Goal: Information Seeking & Learning: Learn about a topic

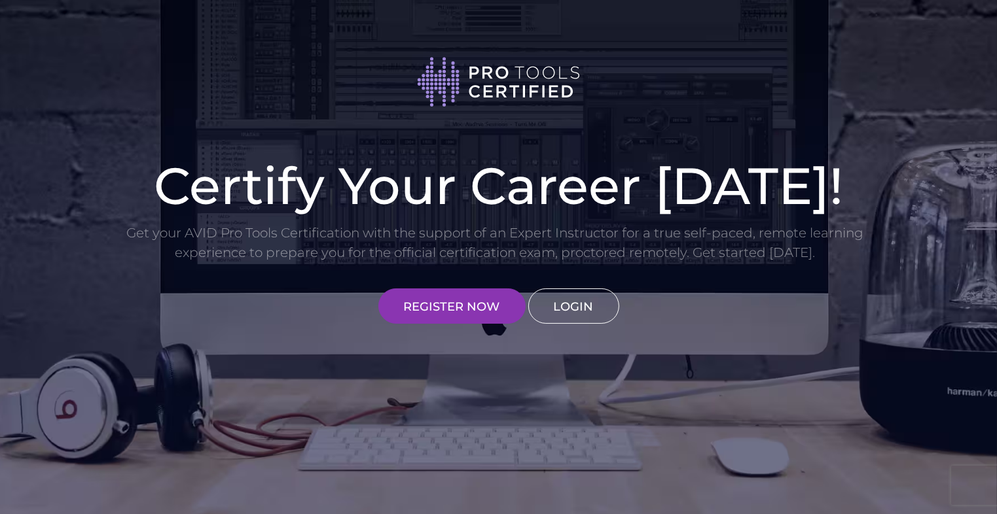
type input "[EMAIL_ADDRESS][DOMAIN_NAME]"
click at [555, 309] on link "LOGIN" at bounding box center [573, 306] width 91 height 35
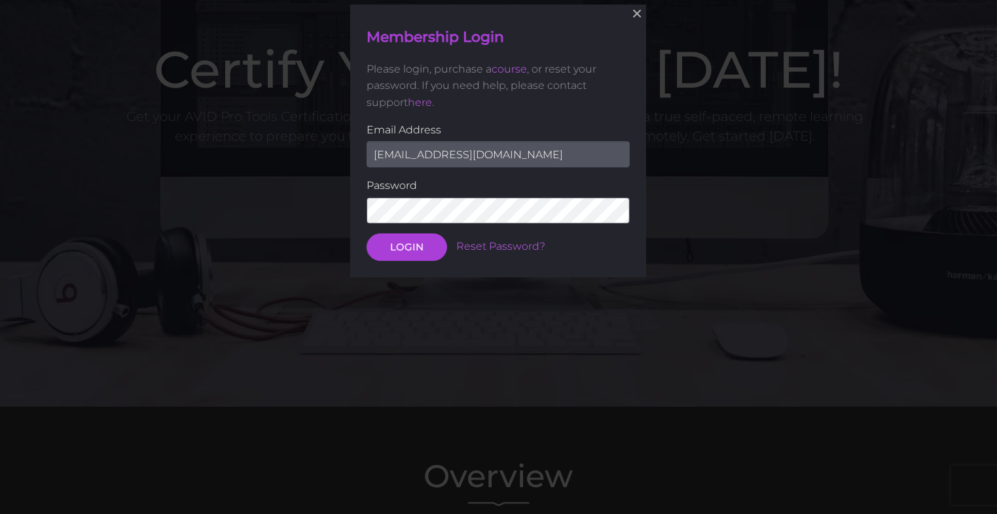
scroll to position [117, 0]
click at [401, 263] on div "× Membership Login Please login, purchase a course , or reset your password. If…" at bounding box center [498, 140] width 296 height 273
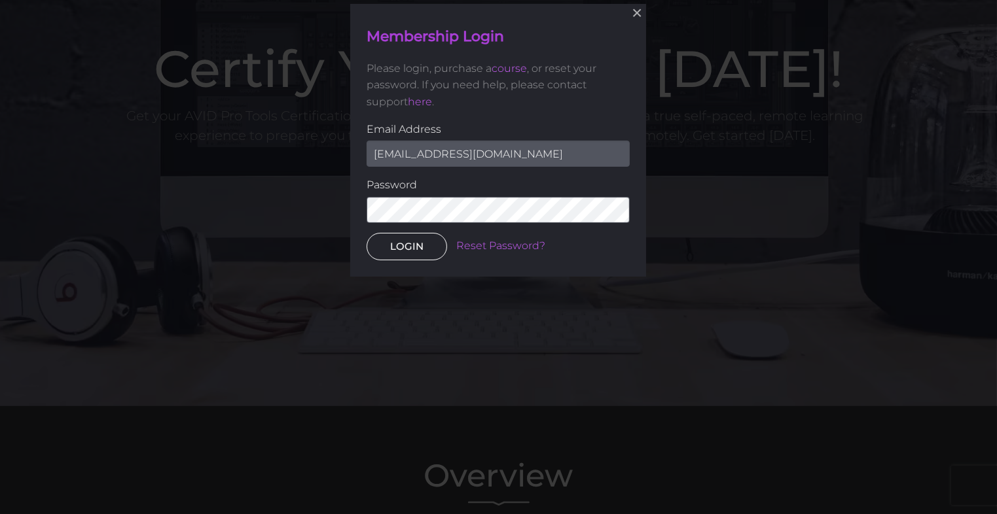
click at [404, 249] on button "LOGIN" at bounding box center [406, 245] width 80 height 27
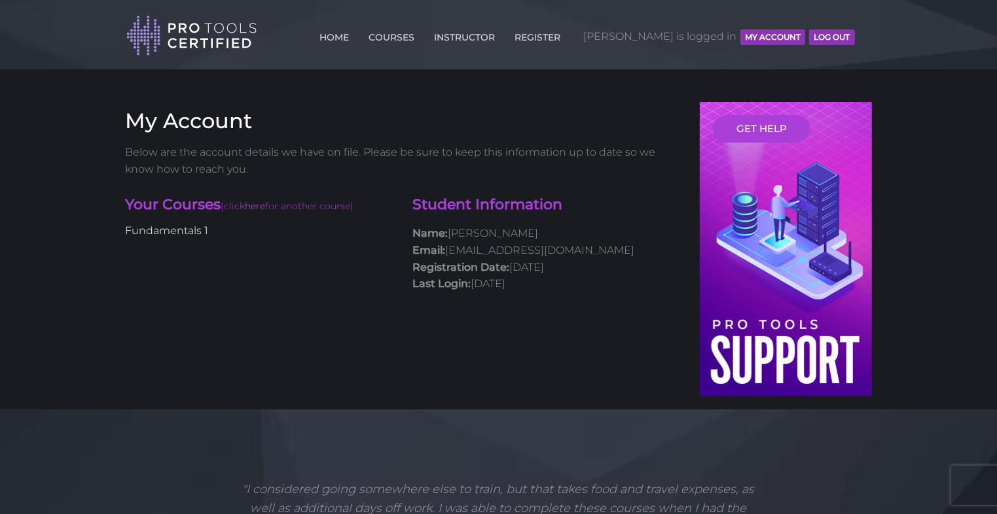
click at [157, 229] on link "Fundamentals 1" at bounding box center [167, 230] width 83 height 12
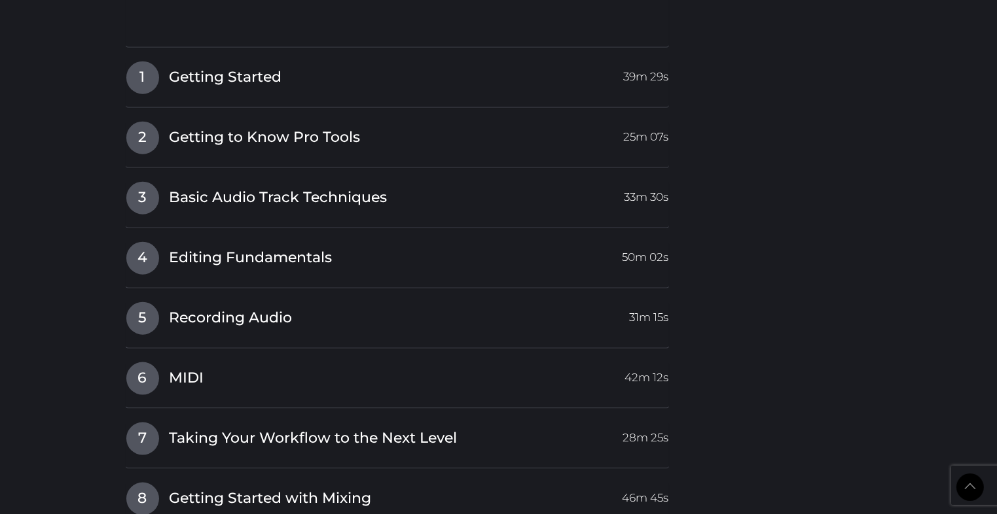
scroll to position [1701, 0]
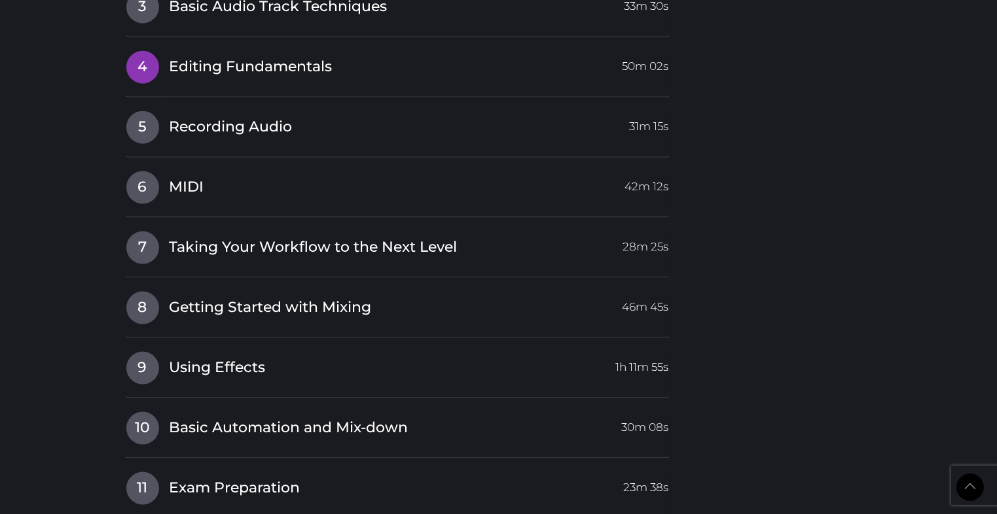
click at [139, 67] on span "4" at bounding box center [142, 67] width 33 height 33
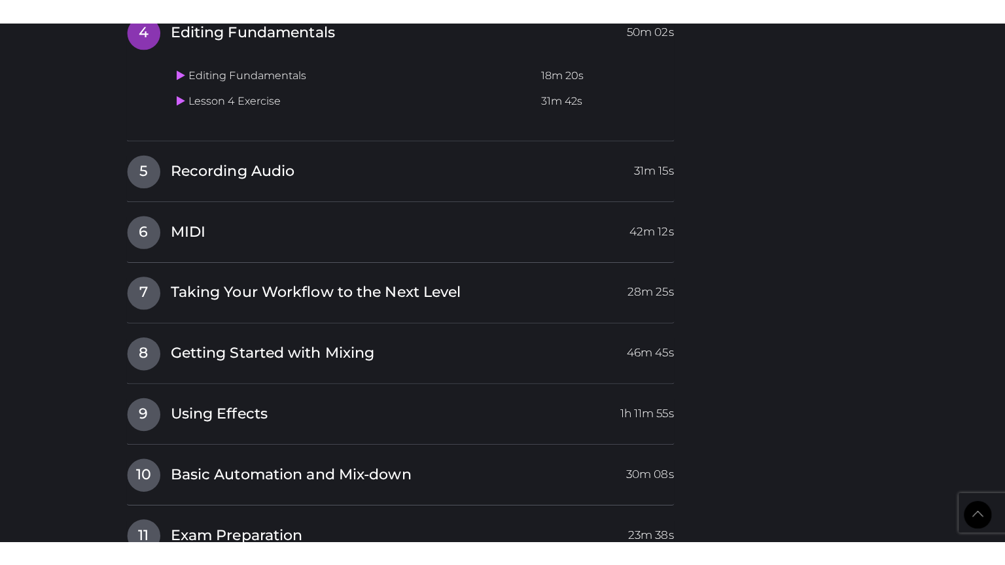
scroll to position [1419, 0]
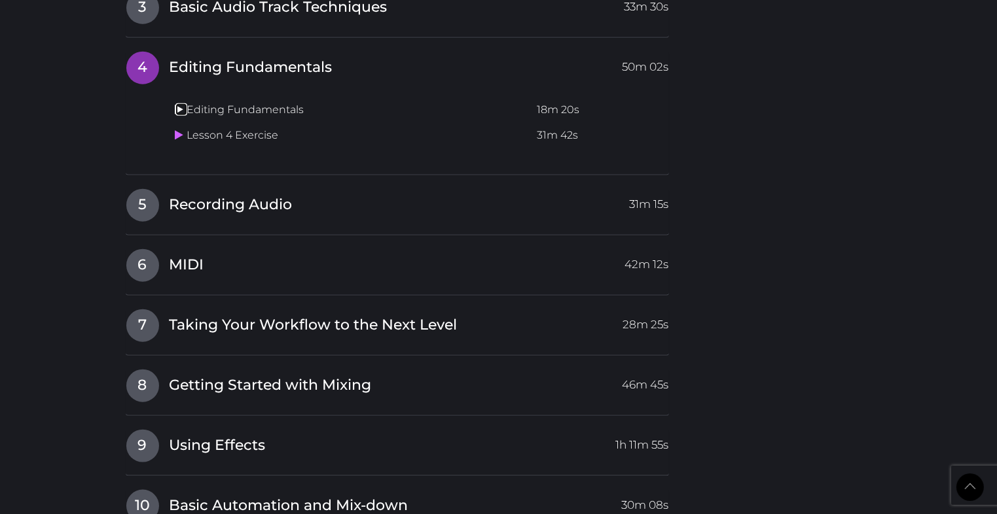
click at [178, 109] on icon at bounding box center [179, 109] width 9 height 10
